Goal: Task Accomplishment & Management: Manage account settings

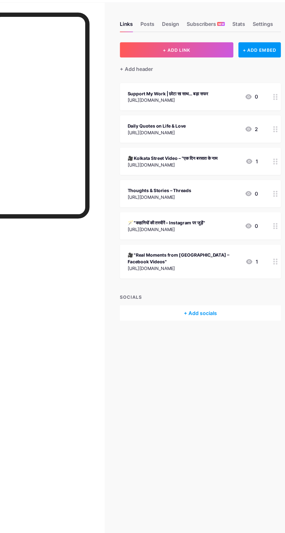
scroll to position [1, 0]
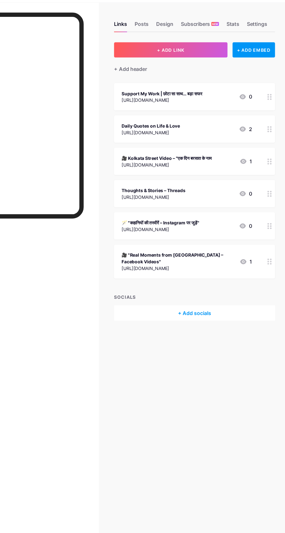
click at [188, 129] on div "Daily Quotes on Life & Love" at bounding box center [162, 131] width 54 height 6
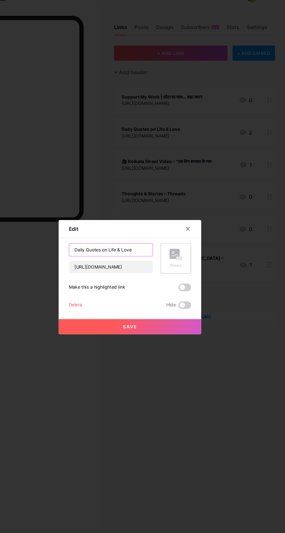
click at [152, 248] on input "Daily Quotes on Life & Love" at bounding box center [125, 242] width 77 height 12
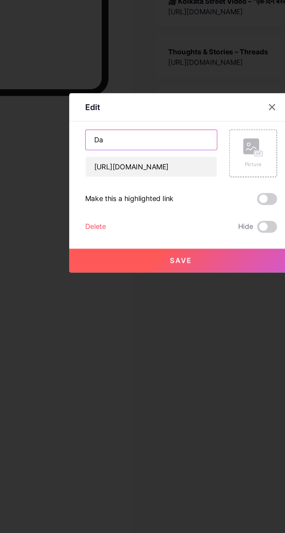
type input "D"
click at [144, 248] on input "Twi" at bounding box center [125, 242] width 77 height 12
type input "T"
type input "Follow Me On Twitter"
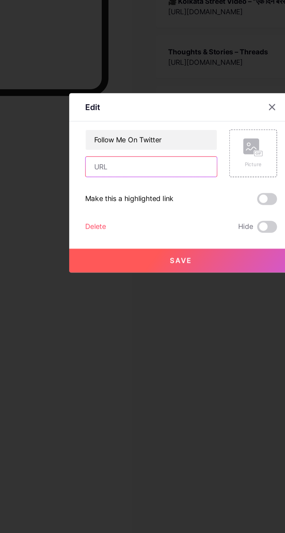
paste input "[URL][DOMAIN_NAME]"
click at [150, 263] on input "[URL][DOMAIN_NAME]" at bounding box center [125, 258] width 77 height 12
type input "[URL][DOMAIN_NAME]"
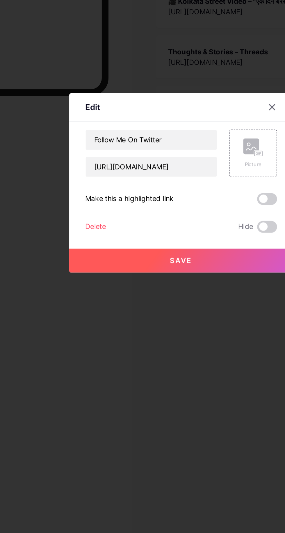
click at [183, 319] on button "Save" at bounding box center [142, 312] width 131 height 14
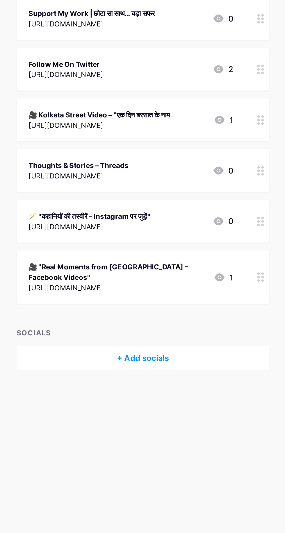
click at [272, 255] on circle at bounding box center [271, 255] width 1 height 1
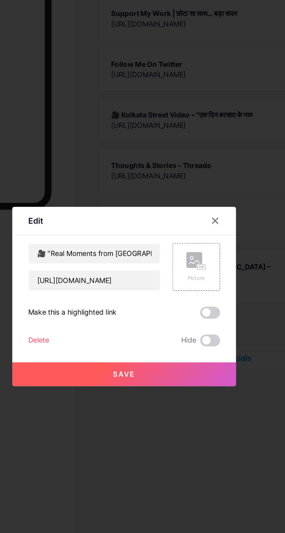
click at [92, 296] on div "Delete" at bounding box center [92, 292] width 12 height 7
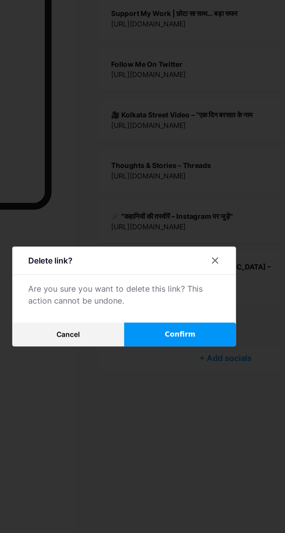
click at [181, 292] on span "Confirm" at bounding box center [175, 289] width 18 height 6
click at [186, 296] on button "Confirm" at bounding box center [175, 289] width 65 height 14
click at [182, 296] on button "Confirm" at bounding box center [175, 289] width 65 height 14
click at [200, 251] on div at bounding box center [196, 246] width 10 height 10
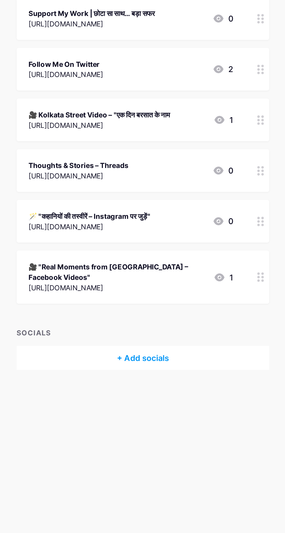
click at [271, 253] on icon at bounding box center [271, 256] width 4 height 6
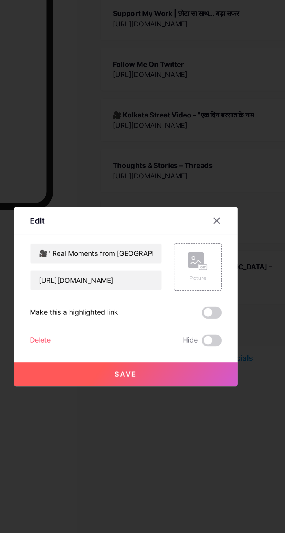
click at [97, 296] on div "Delete" at bounding box center [92, 292] width 12 height 7
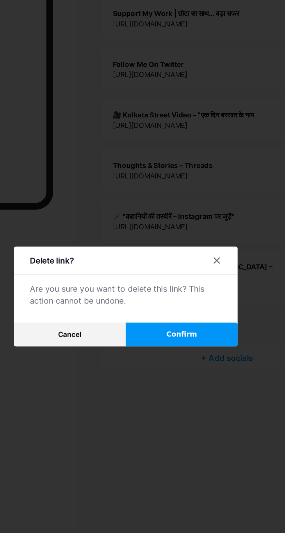
click at [191, 296] on button "Confirm" at bounding box center [175, 289] width 65 height 14
click at [180, 296] on button "Confirm" at bounding box center [175, 289] width 65 height 14
click at [199, 251] on div at bounding box center [196, 246] width 10 height 10
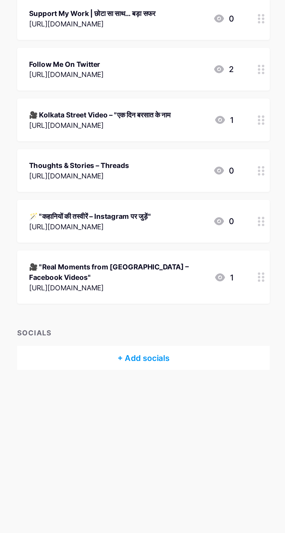
click at [272, 257] on circle at bounding box center [271, 257] width 1 height 1
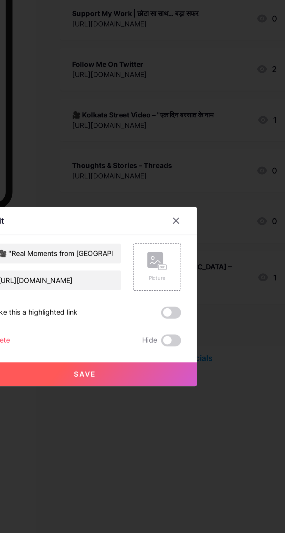
click at [195, 296] on span at bounding box center [193, 292] width 12 height 7
click at [187, 294] on input "checkbox" at bounding box center [187, 294] width 0 height 0
click at [192, 319] on button "Save" at bounding box center [142, 312] width 131 height 14
click at [196, 224] on icon at bounding box center [195, 222] width 3 height 3
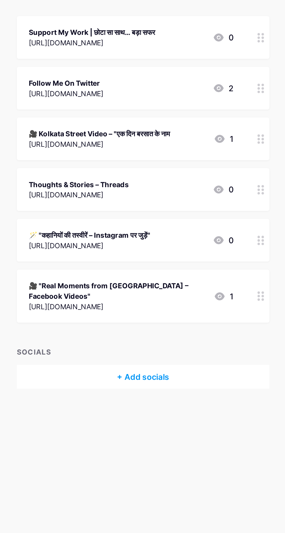
scroll to position [1, 0]
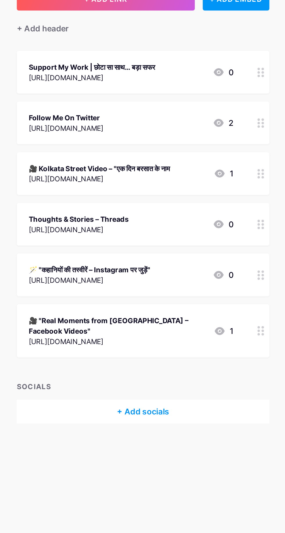
click at [272, 257] on circle at bounding box center [271, 257] width 1 height 1
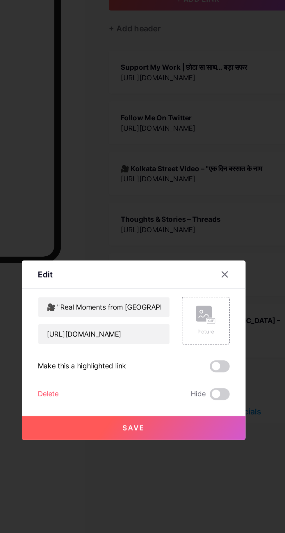
click at [92, 296] on div "Delete" at bounding box center [92, 292] width 12 height 7
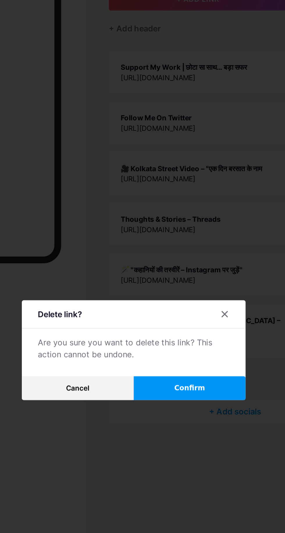
click at [183, 296] on button "Confirm" at bounding box center [175, 289] width 65 height 14
click at [189, 296] on button "Confirm" at bounding box center [175, 289] width 65 height 14
click at [188, 296] on button "Confirm" at bounding box center [175, 289] width 65 height 14
click at [182, 292] on span "Confirm" at bounding box center [175, 289] width 18 height 6
click at [187, 296] on button "Confirm" at bounding box center [175, 289] width 65 height 14
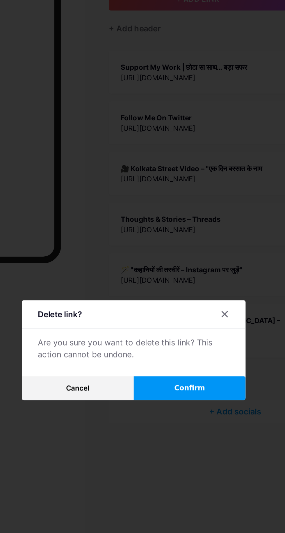
click at [199, 251] on div at bounding box center [196, 246] width 10 height 10
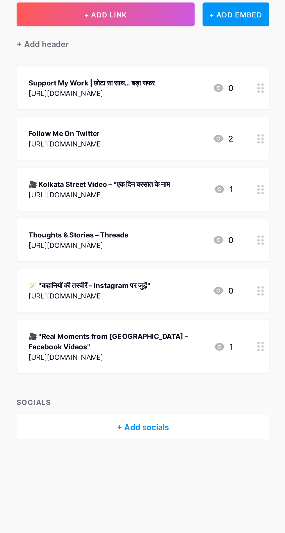
click at [158, 105] on div "[URL][DOMAIN_NAME]" at bounding box center [172, 107] width 74 height 6
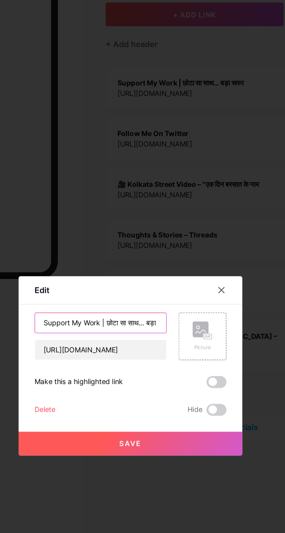
click at [143, 248] on input "Support My Work | छोटा सा साथ… बड़ा सफर" at bounding box center [125, 242] width 77 height 12
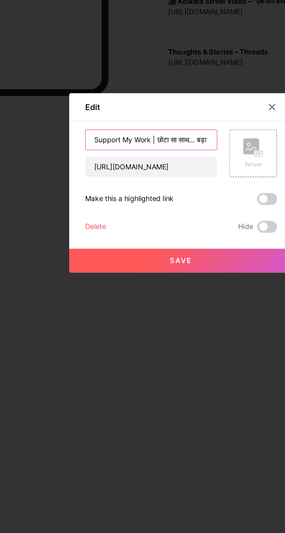
scroll to position [0, 0]
type input "Support My Work"
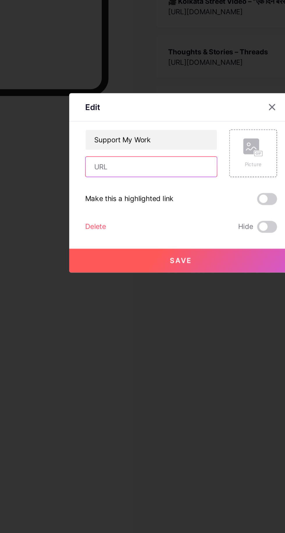
paste input "[URL][DOMAIN_NAME]"
type input "[URL][DOMAIN_NAME]"
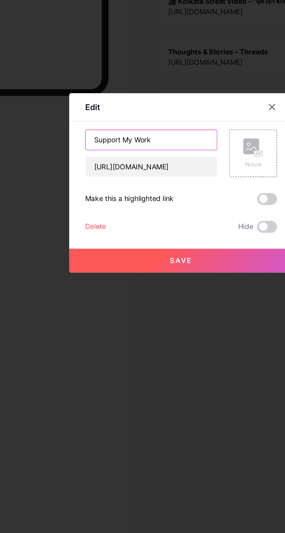
click at [142, 248] on input "Support My Work" at bounding box center [125, 242] width 77 height 12
type input "Support My Work"
click at [188, 319] on button "Save" at bounding box center [142, 312] width 131 height 14
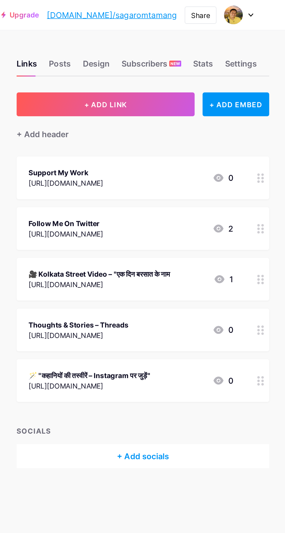
click at [271, 162] on icon at bounding box center [271, 164] width 4 height 6
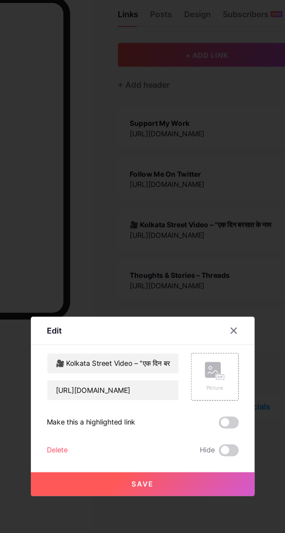
click at [95, 296] on div "Delete" at bounding box center [92, 292] width 12 height 7
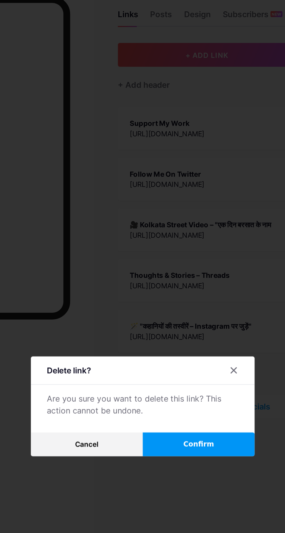
click at [195, 296] on button "Confirm" at bounding box center [175, 289] width 65 height 14
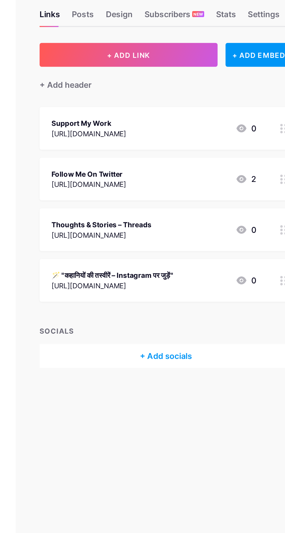
click at [208, 239] on div "+ Add socials" at bounding box center [202, 237] width 148 height 14
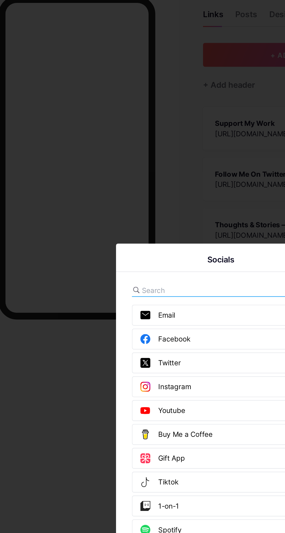
click at [125, 234] on div "Facebook Add" at bounding box center [142, 227] width 112 height 12
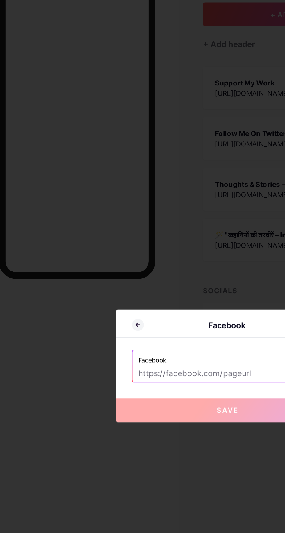
click at [142, 276] on input "text" at bounding box center [142, 271] width 105 height 10
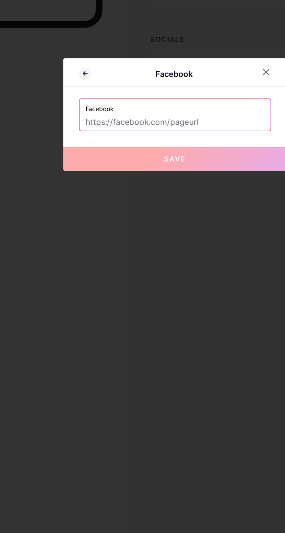
paste input "https://www.facebook.com/share/17RMXLKxrf/"
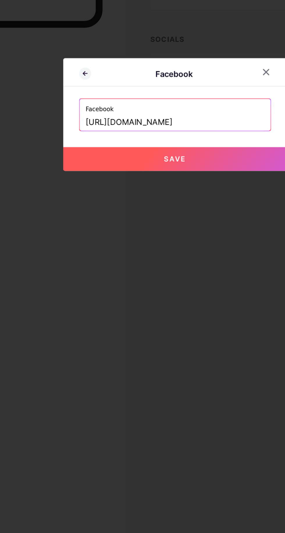
type input "https://www.facebook.com/share/17RMXLKxrf/"
click at [175, 300] on button "Save" at bounding box center [142, 293] width 131 height 14
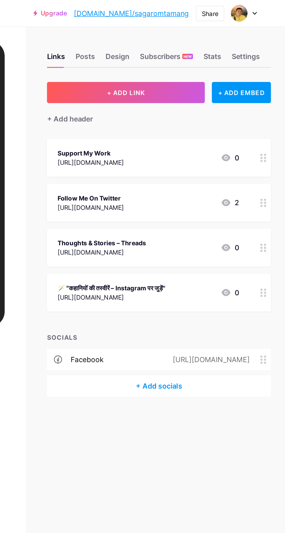
click at [236, 8] on div "Share" at bounding box center [235, 9] width 11 height 6
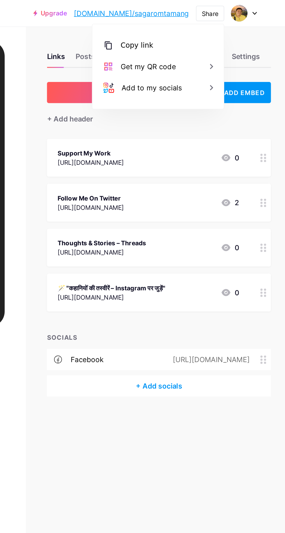
click at [194, 29] on div "Copy link" at bounding box center [188, 29] width 22 height 7
click at [238, 287] on div "Links Posts Design Subscribers NEW Stats Settings + ADD LINK + ADD EMBED + Add …" at bounding box center [142, 153] width 285 height 273
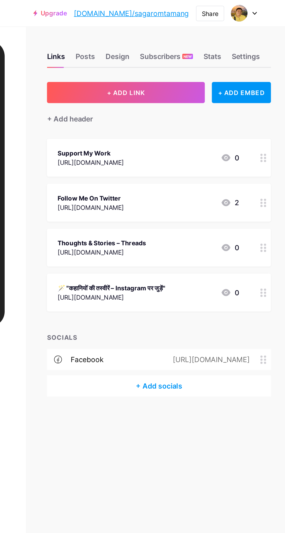
click at [216, 255] on div "+ Add socials" at bounding box center [202, 255] width 148 height 14
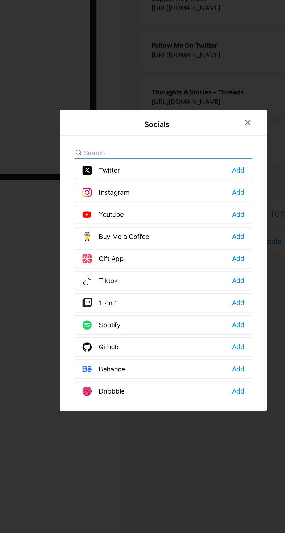
scroll to position [31, 0]
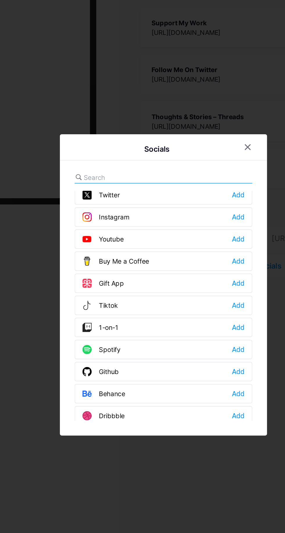
click at [199, 185] on div at bounding box center [199, 180] width 17 height 10
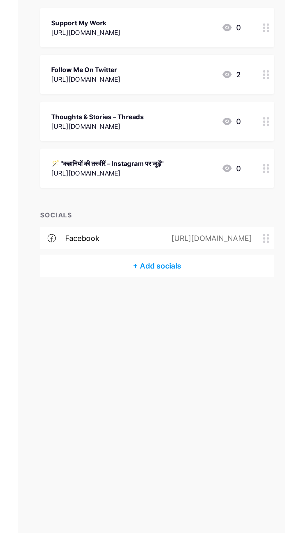
scroll to position [0, 0]
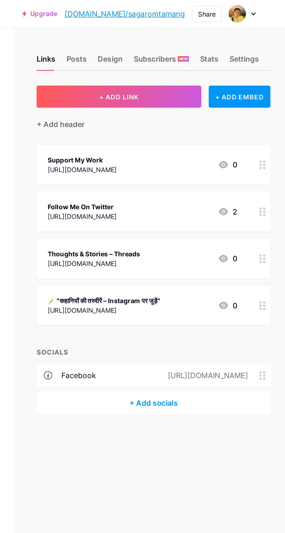
click at [238, 11] on div "Share" at bounding box center [235, 9] width 11 height 6
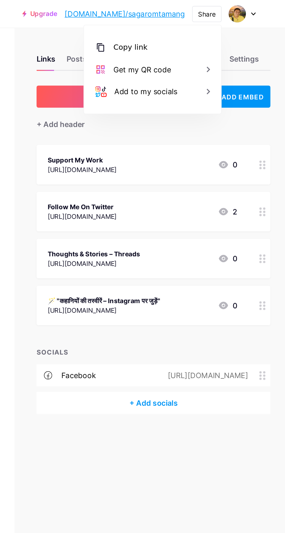
click at [206, 31] on div "Copy link" at bounding box center [201, 30] width 87 height 14
click at [208, 290] on div "Links Posts Design Subscribers NEW Stats Settings + ADD LINK + ADD EMBED + Add …" at bounding box center [142, 153] width 285 height 273
